Goal: Use online tool/utility: Utilize a website feature to perform a specific function

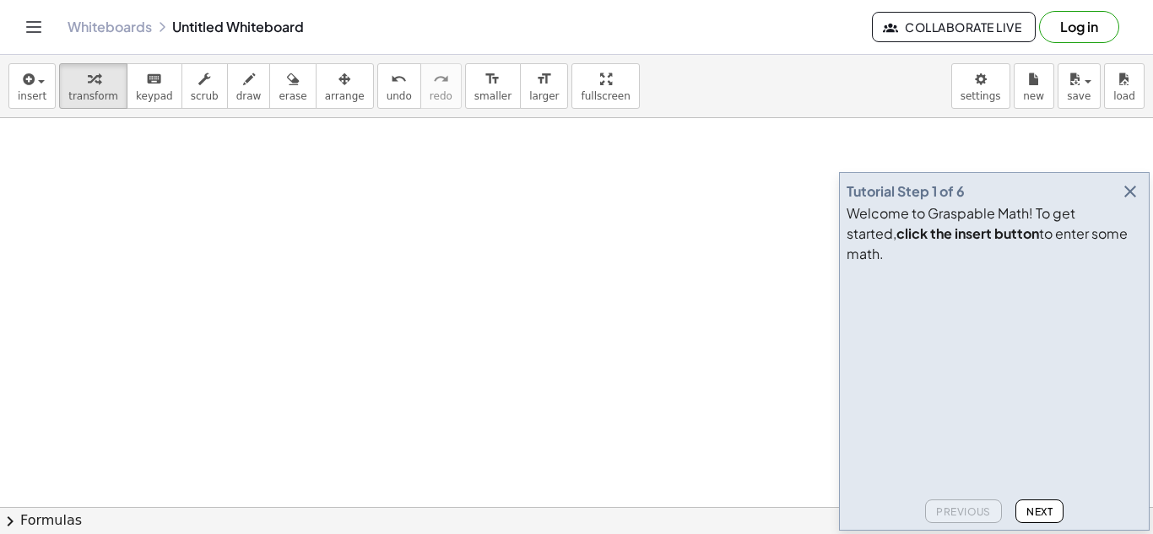
click at [29, 41] on div "Whiteboards Untitled Whiteboard Collaborate Live Log in" at bounding box center [576, 27] width 1113 height 54
click at [31, 35] on icon "Toggle navigation" at bounding box center [34, 27] width 20 height 20
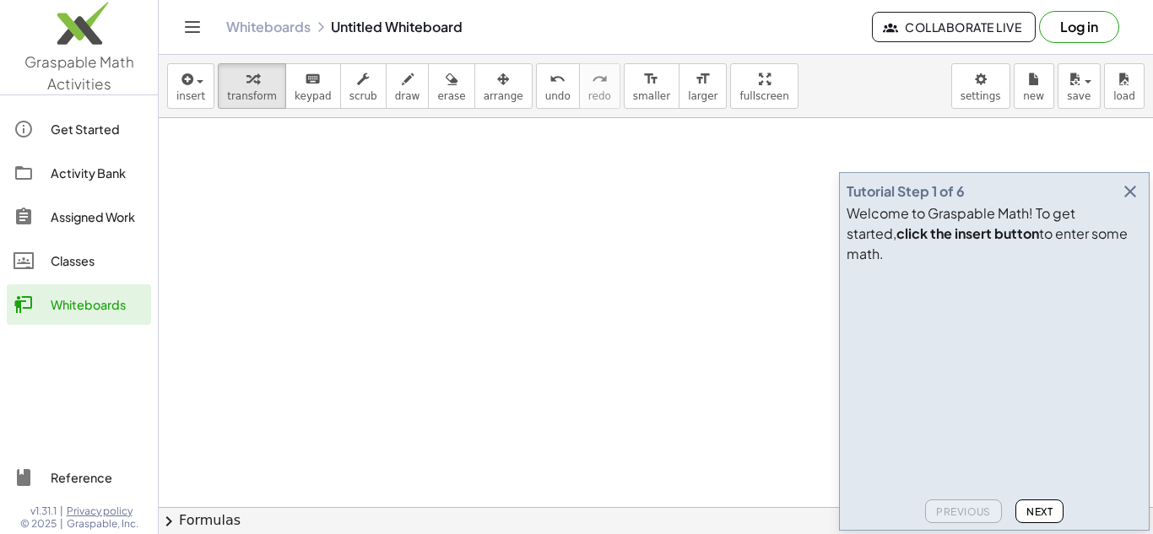
click at [95, 127] on div "Get Started" at bounding box center [98, 129] width 94 height 20
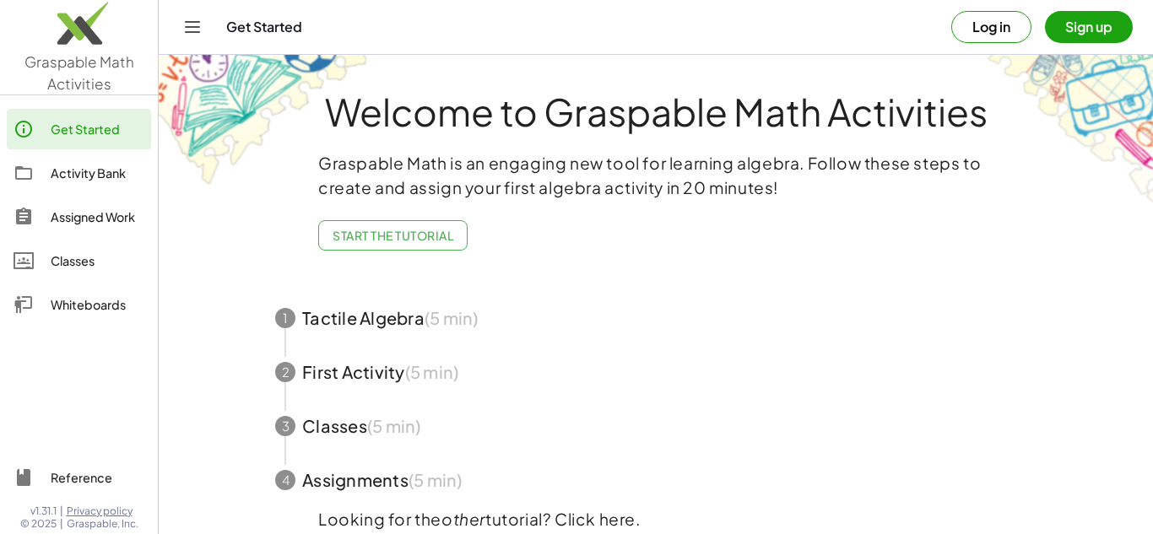
click at [135, 323] on link "Whiteboards" at bounding box center [79, 305] width 144 height 41
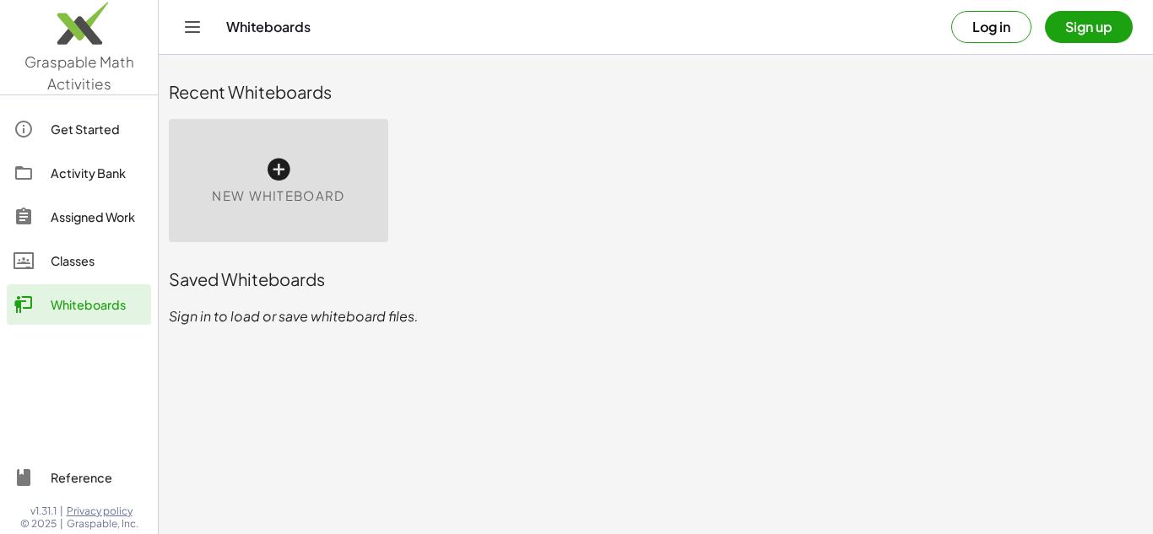
click at [304, 207] on div "New Whiteboard" at bounding box center [279, 180] width 220 height 123
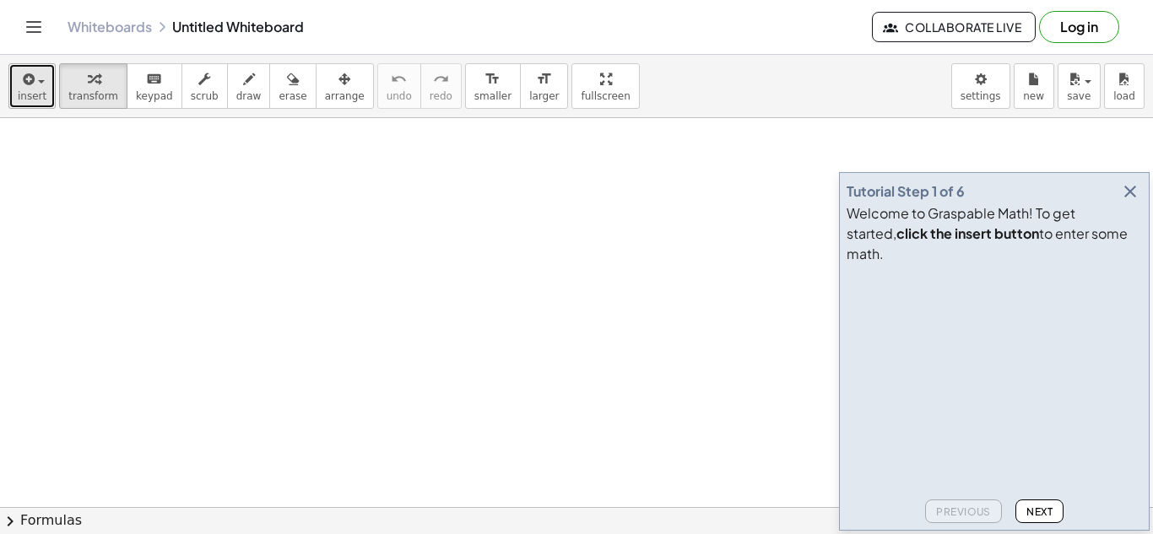
click at [35, 85] on span "button" at bounding box center [36, 81] width 3 height 12
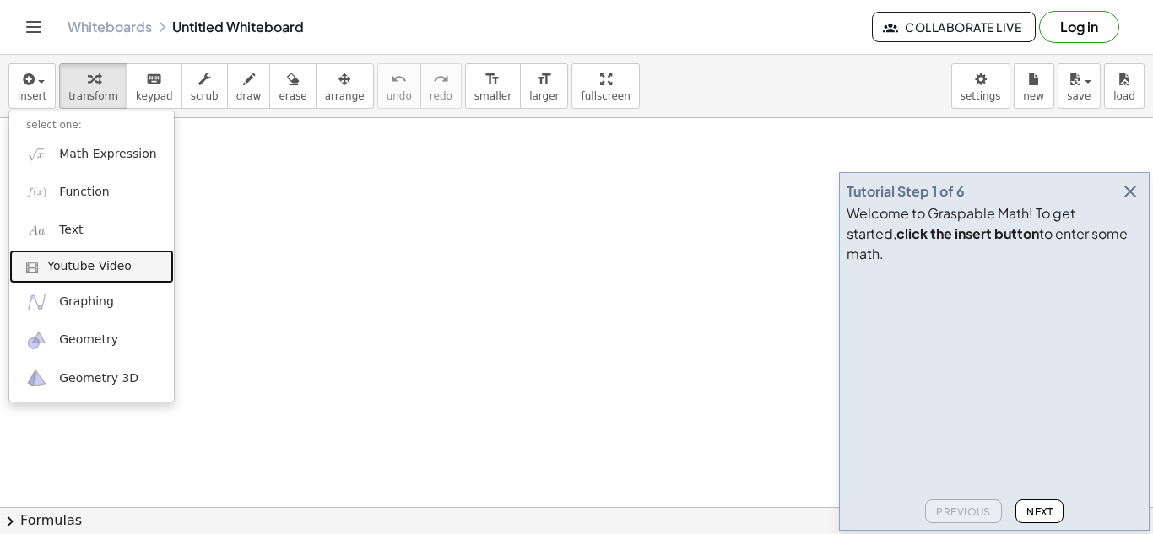
click at [104, 275] on link "Youtube Video" at bounding box center [91, 267] width 165 height 34
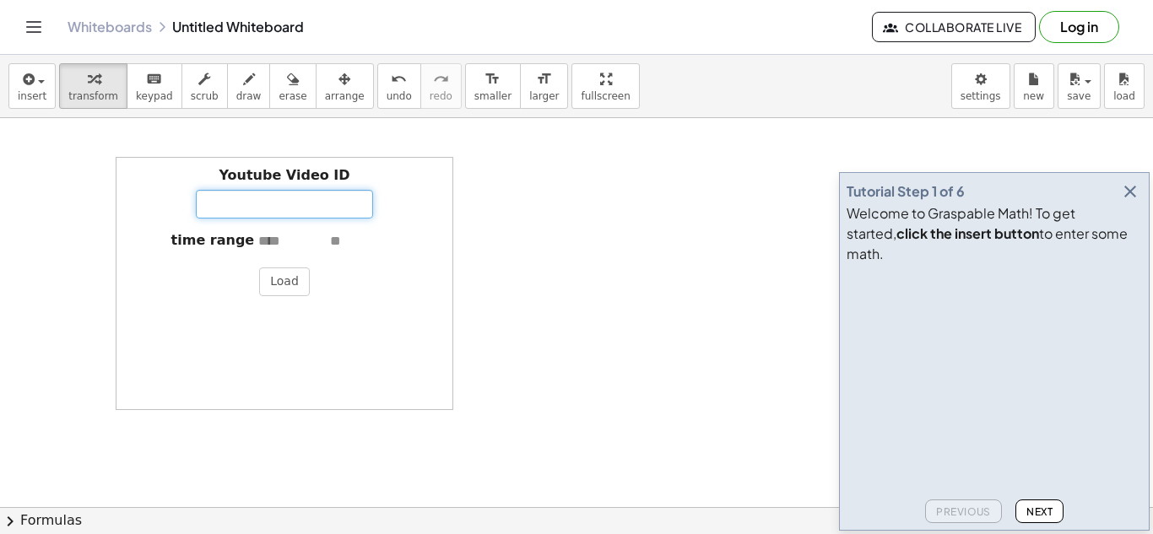
click at [300, 207] on input "Youtube Video ID" at bounding box center [284, 204] width 177 height 29
paste input "**********"
type input "**********"
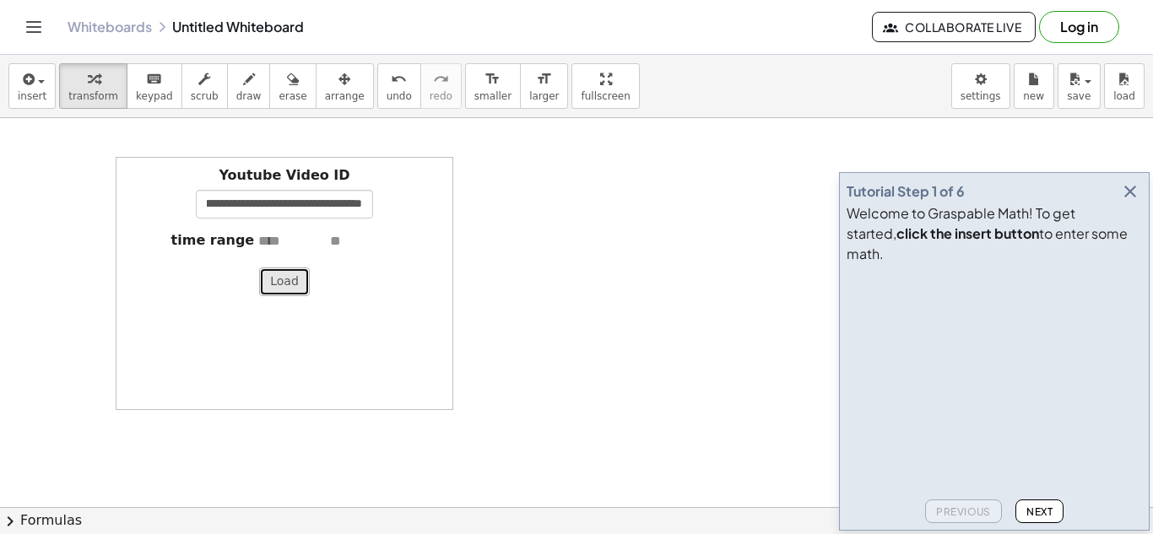
click at [288, 277] on button "Load" at bounding box center [284, 282] width 51 height 29
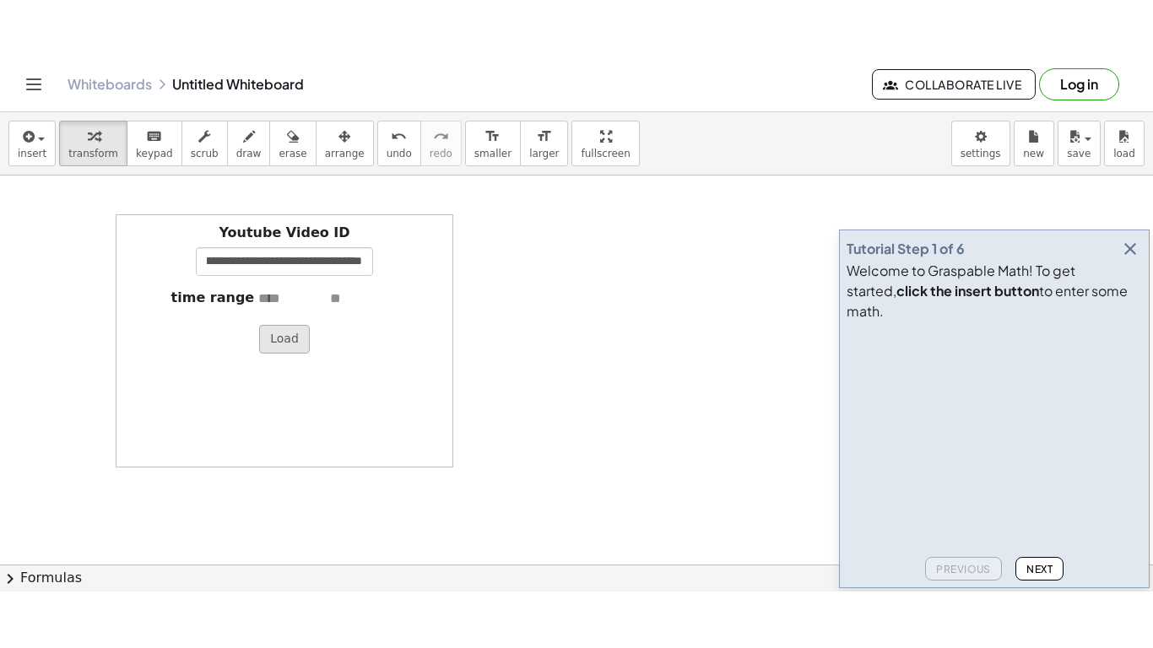
scroll to position [0, 0]
